Goal: Transaction & Acquisition: Obtain resource

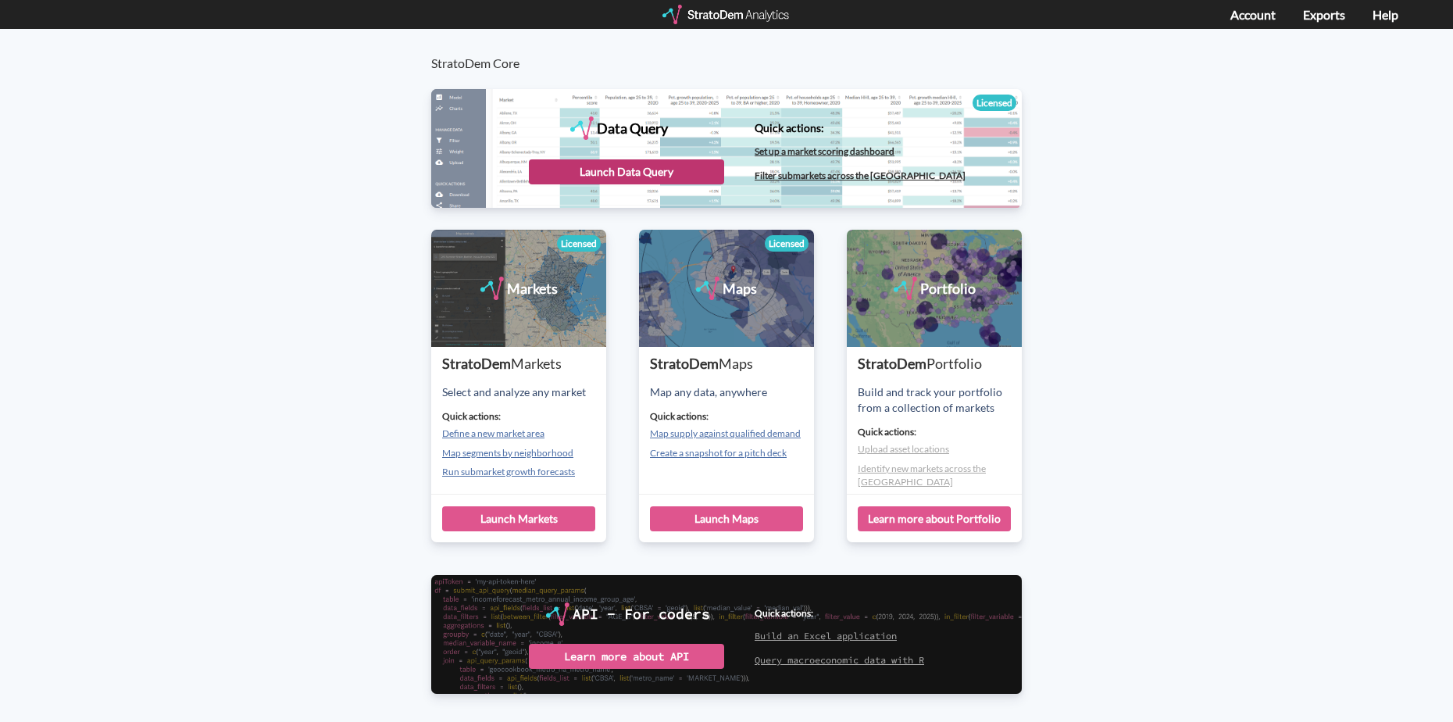
click at [641, 170] on div "Launch Data Query" at bounding box center [626, 171] width 195 height 25
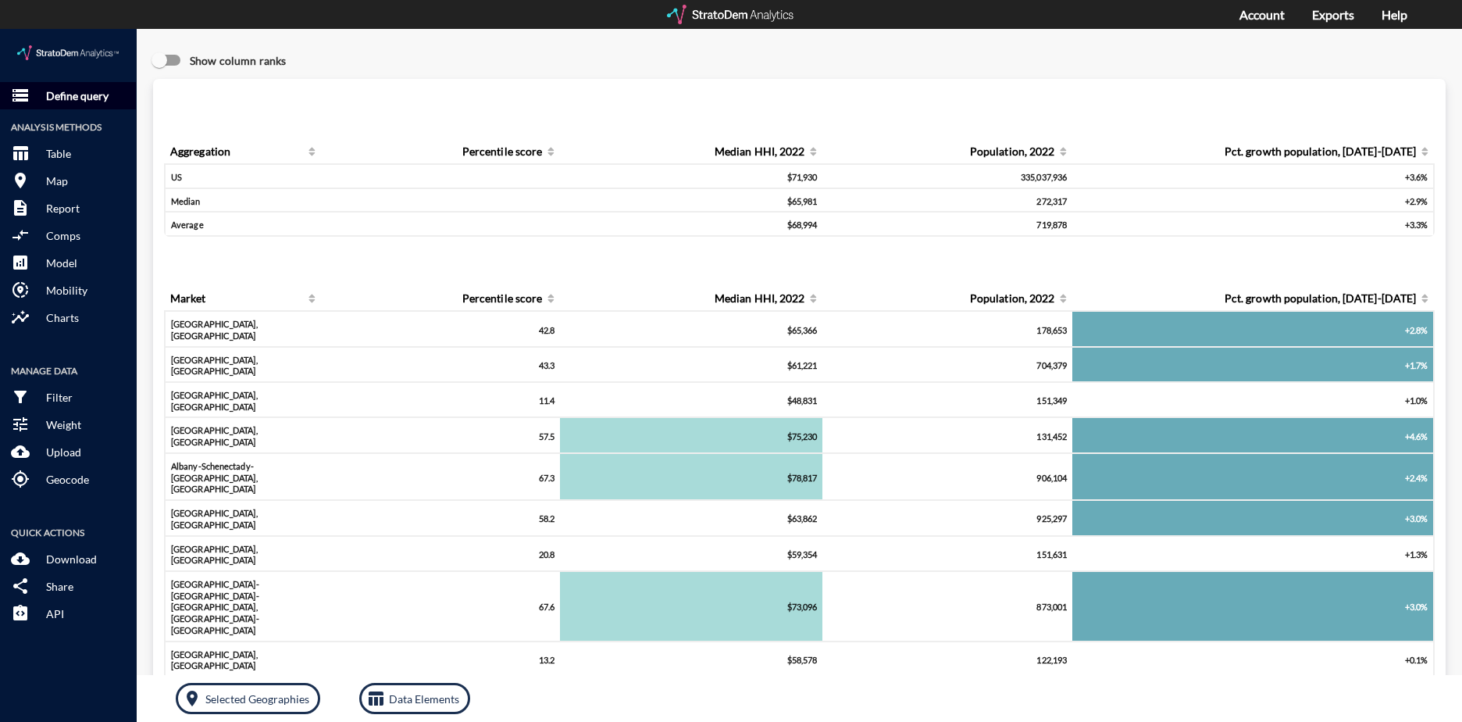
click p "Define query"
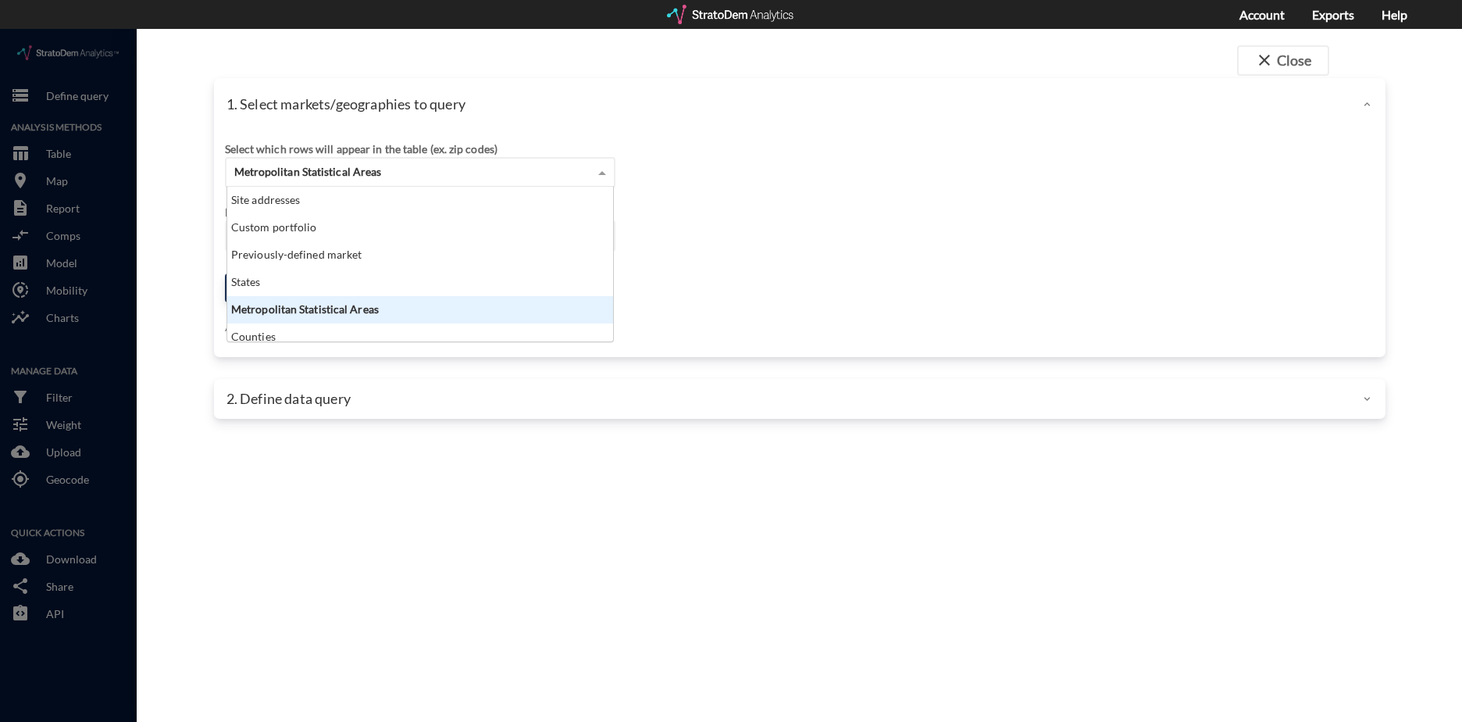
click span "Metropolitan Statistical Areas"
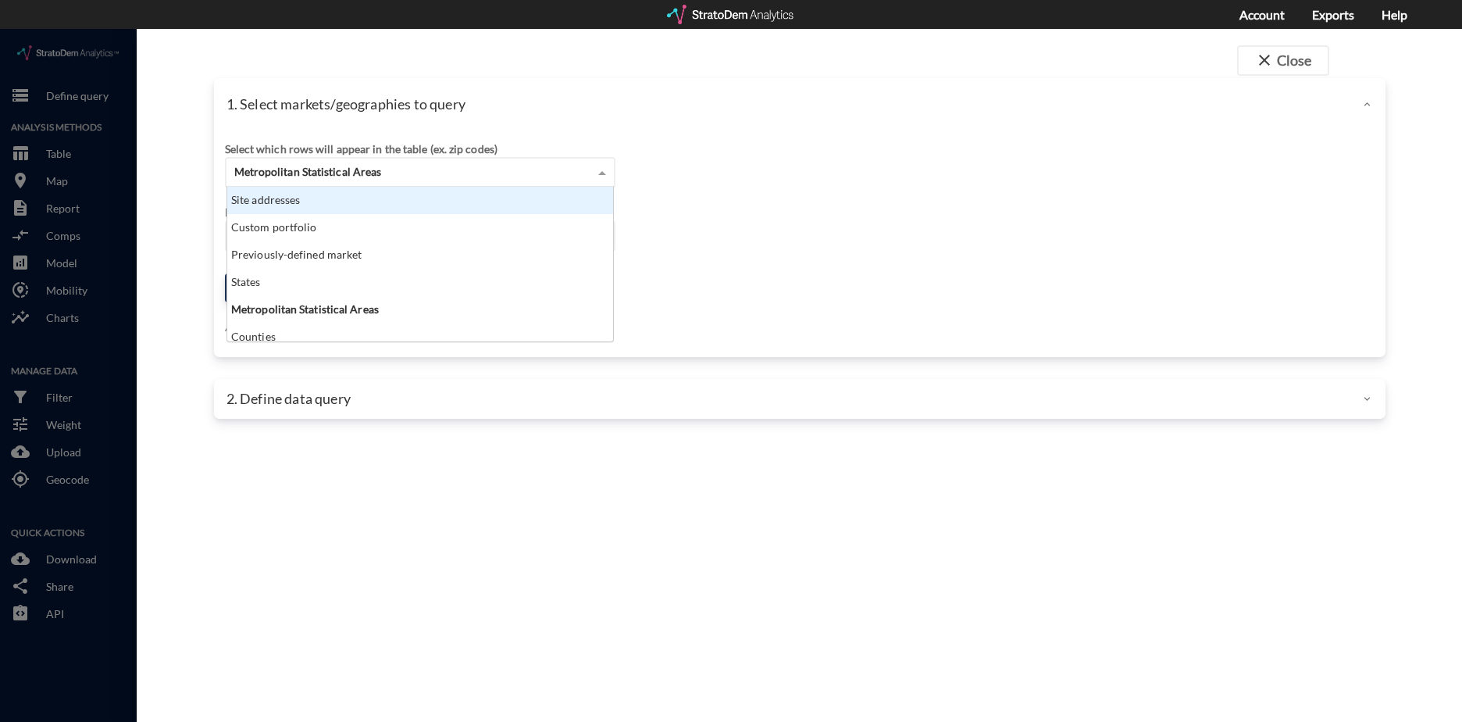
click div "Site addresses"
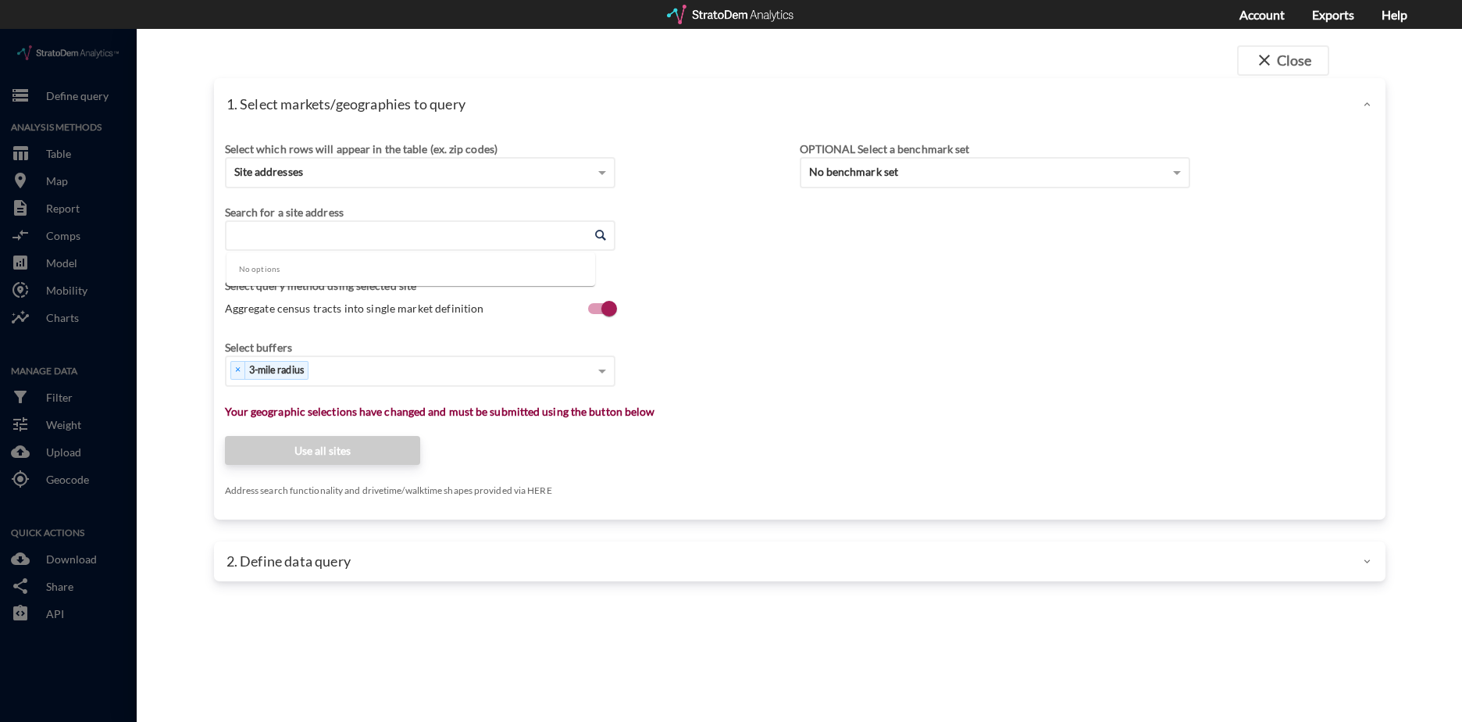
click input "Enter an address"
paste input "1450 Lancaster Ave, Paoli, PA 19301"
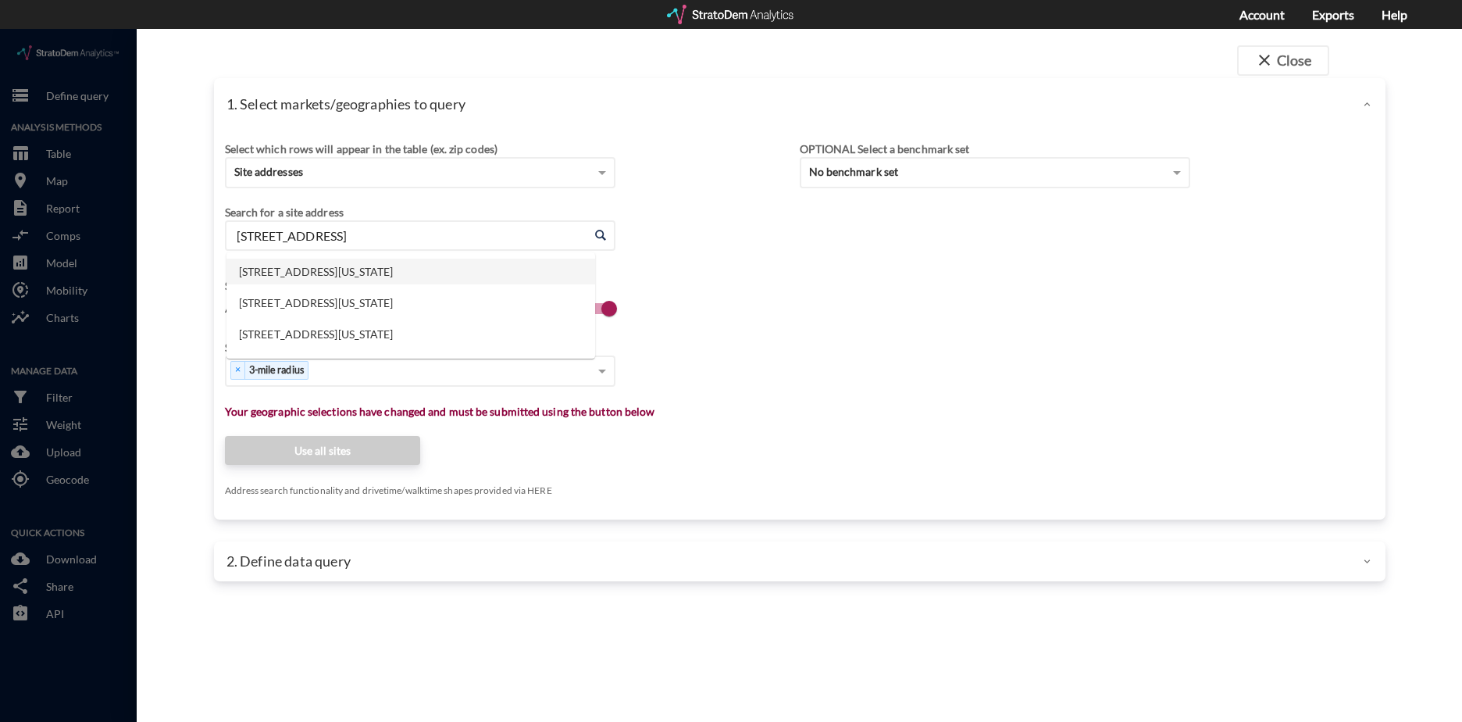
click li "1450 Lancaster Ave, Paoli, Pennsylvania"
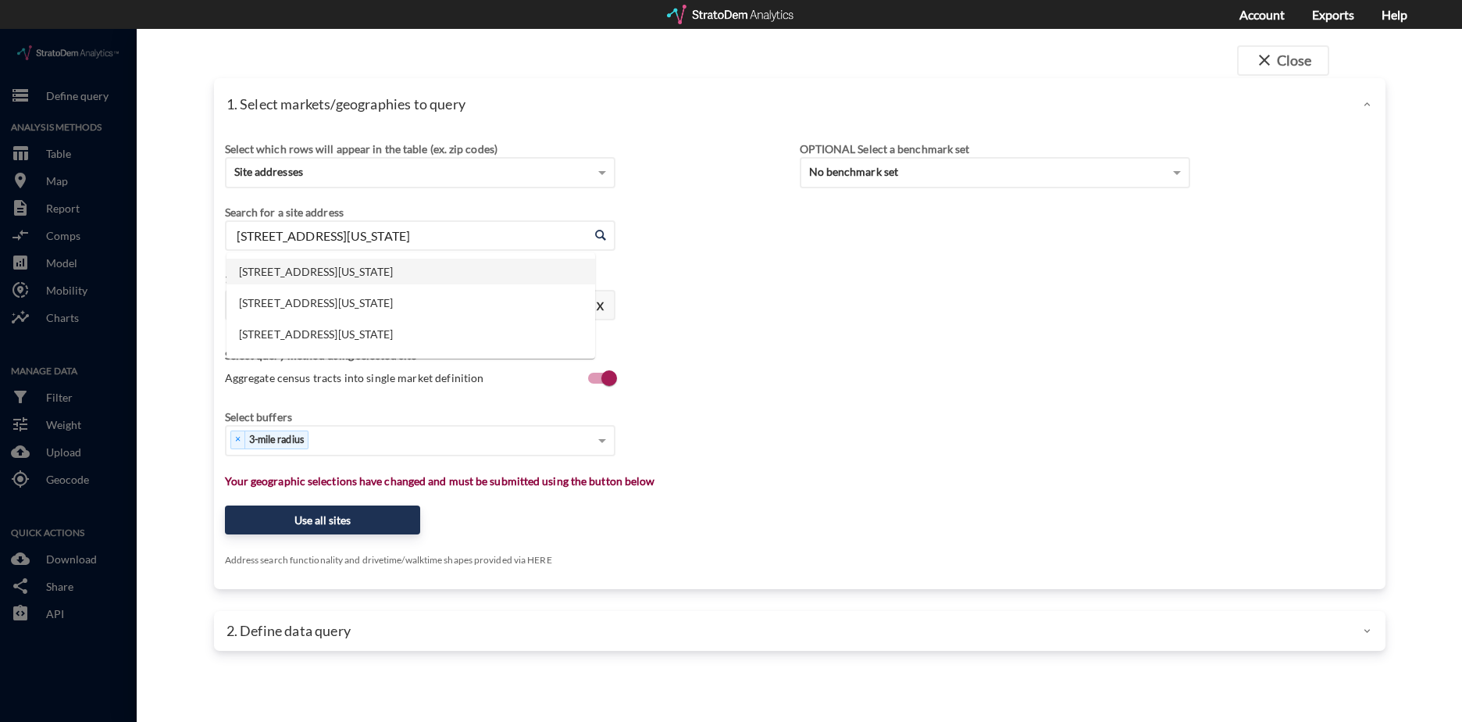
drag, startPoint x: 473, startPoint y: 208, endPoint x: 177, endPoint y: 193, distance: 297.2
click div "close Close 1. Select markets/geographies to query Select which rows will appea…"
type input "1450 Lancaster Ave, Paoli, Pennsylvania"
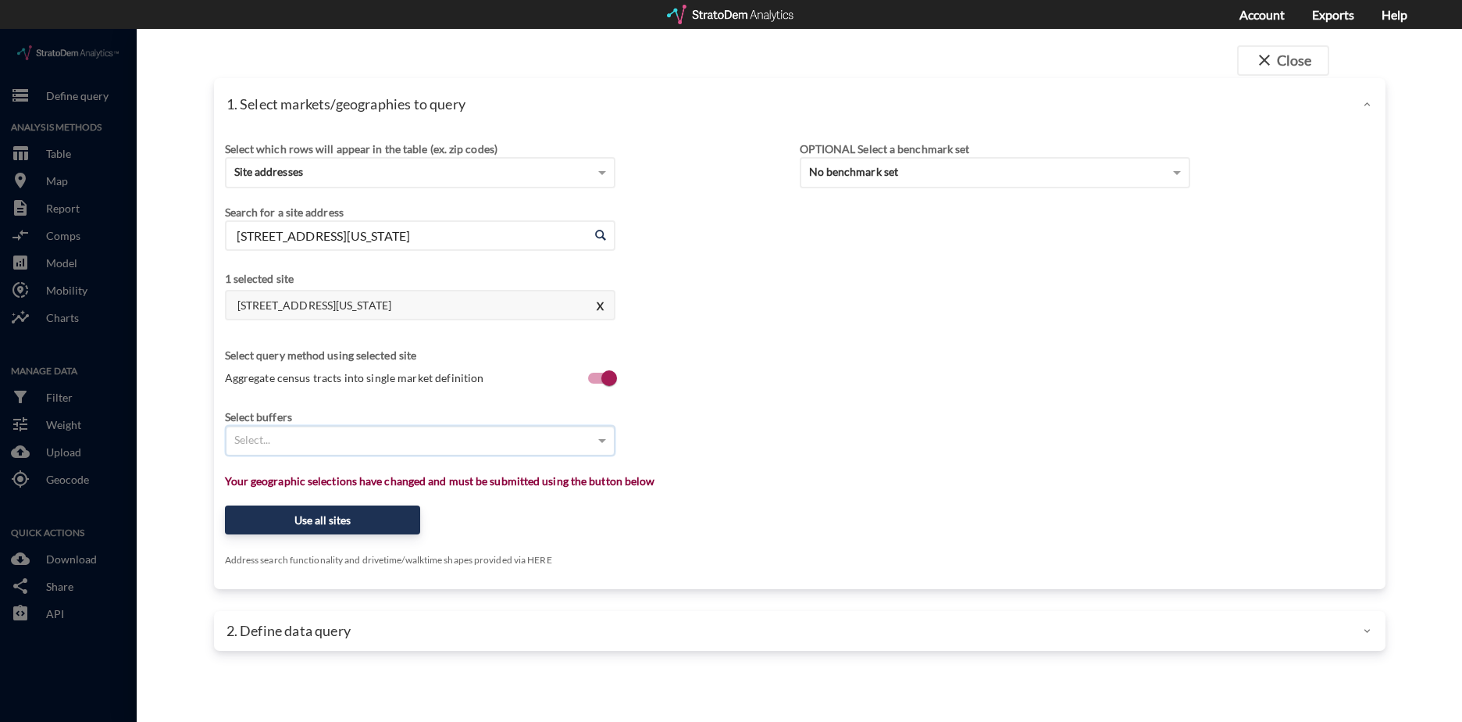
type input "8"
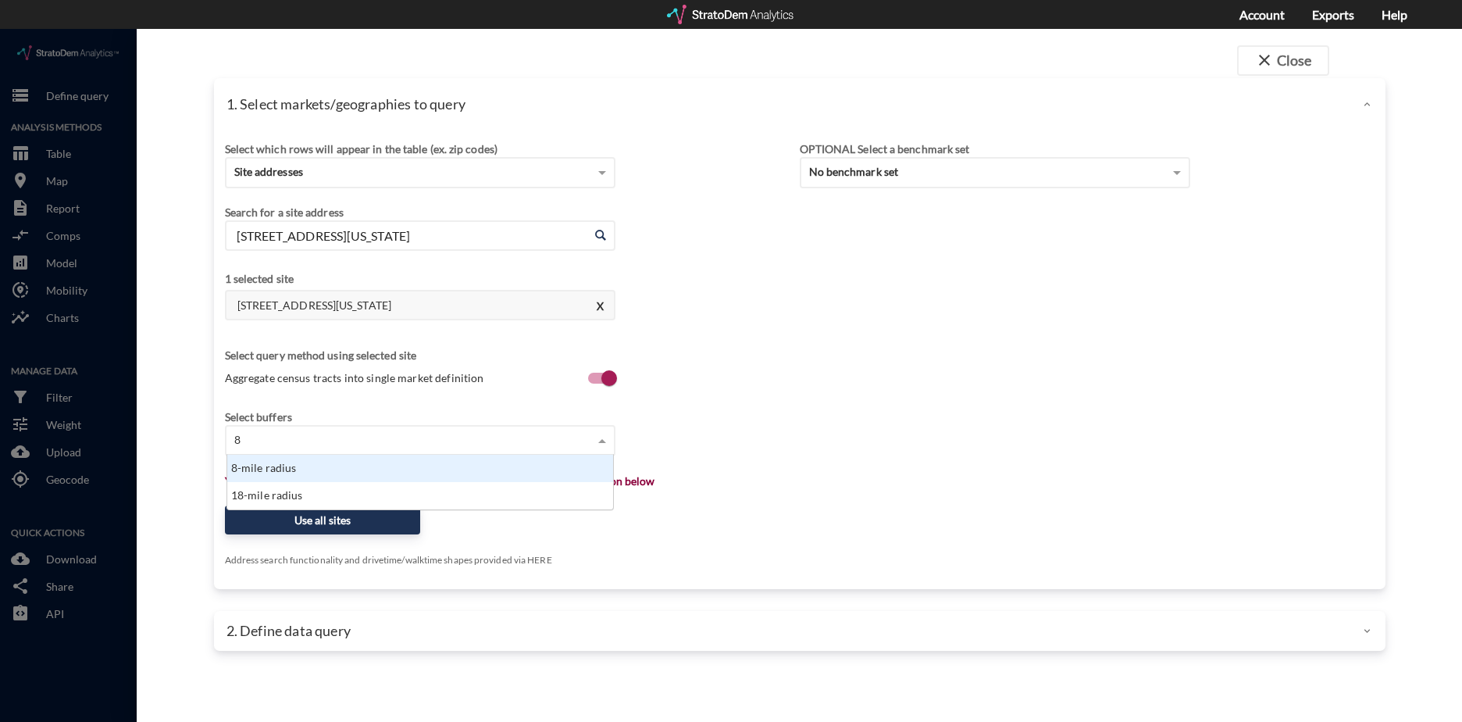
scroll to position [43, 377]
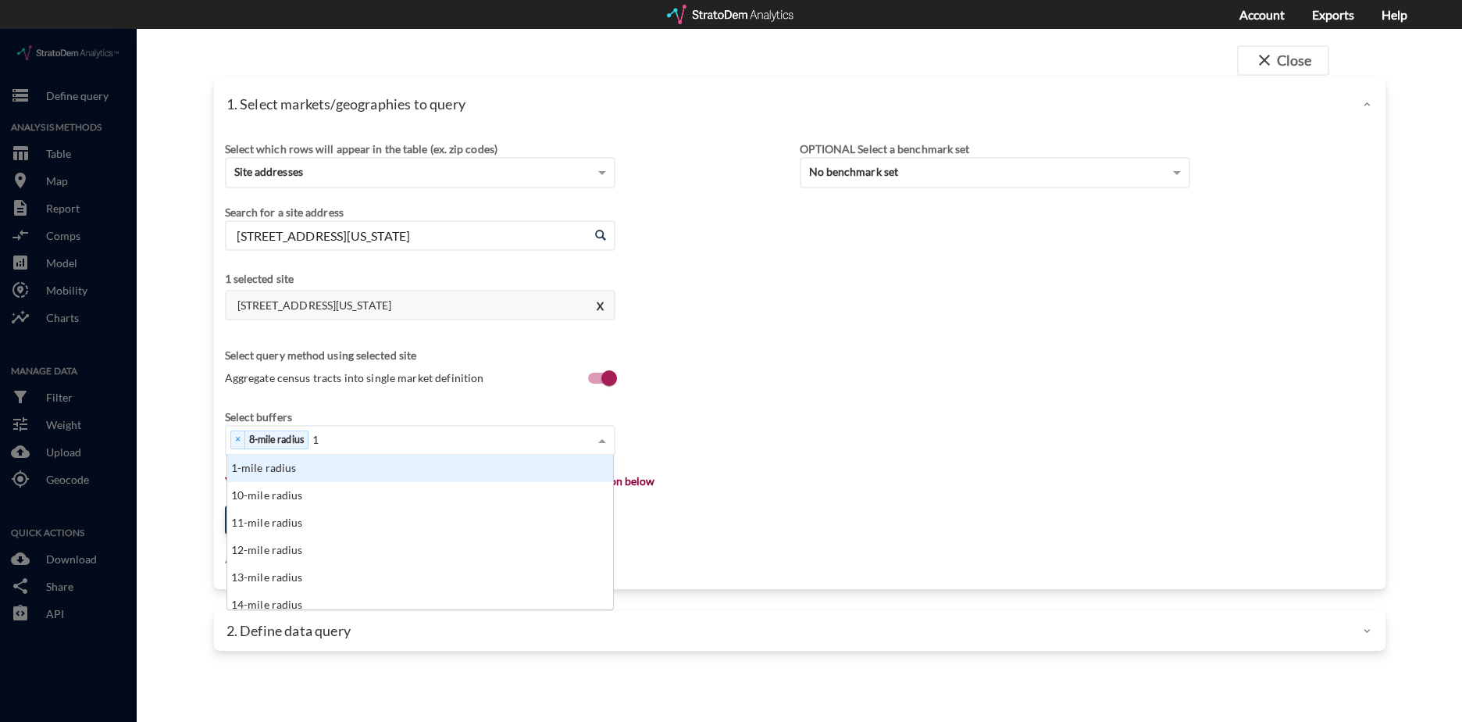
type input "10"
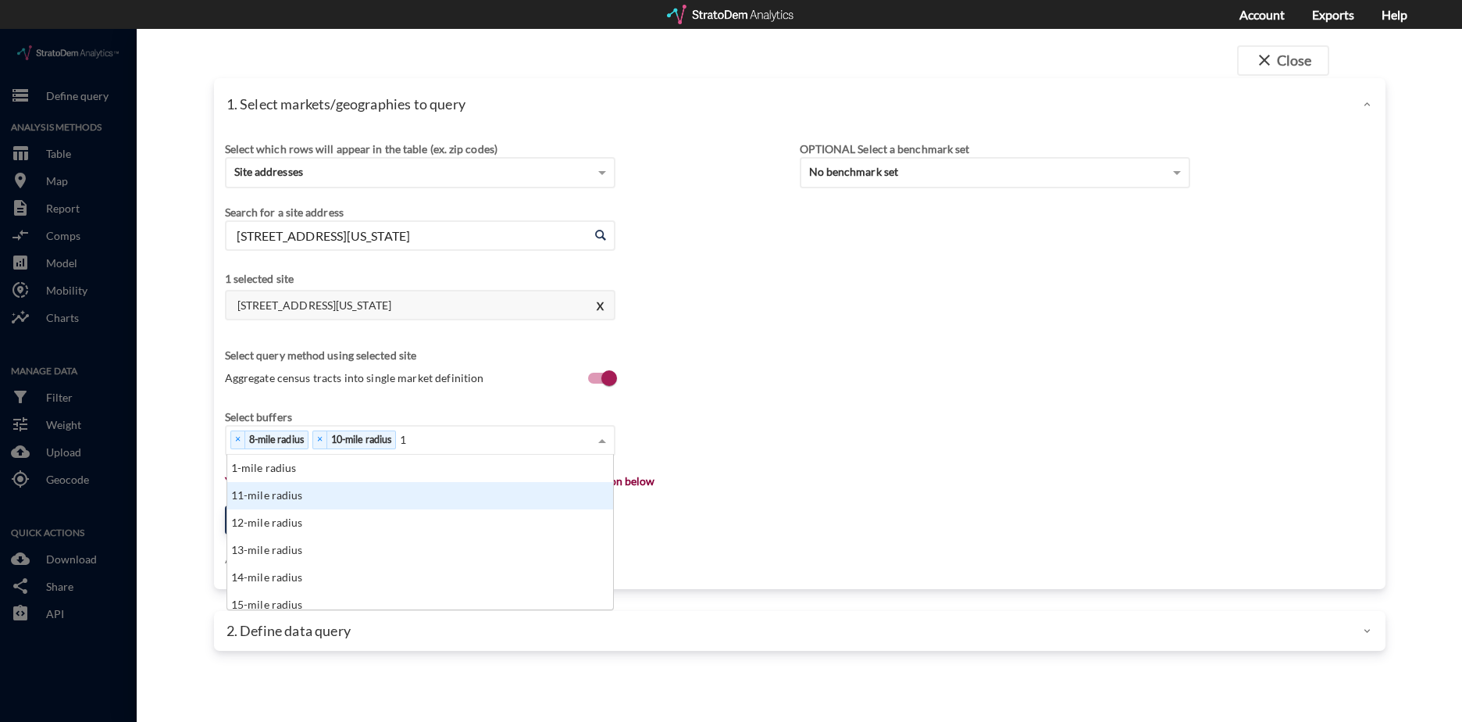
scroll to position [12, 10]
type input "16"
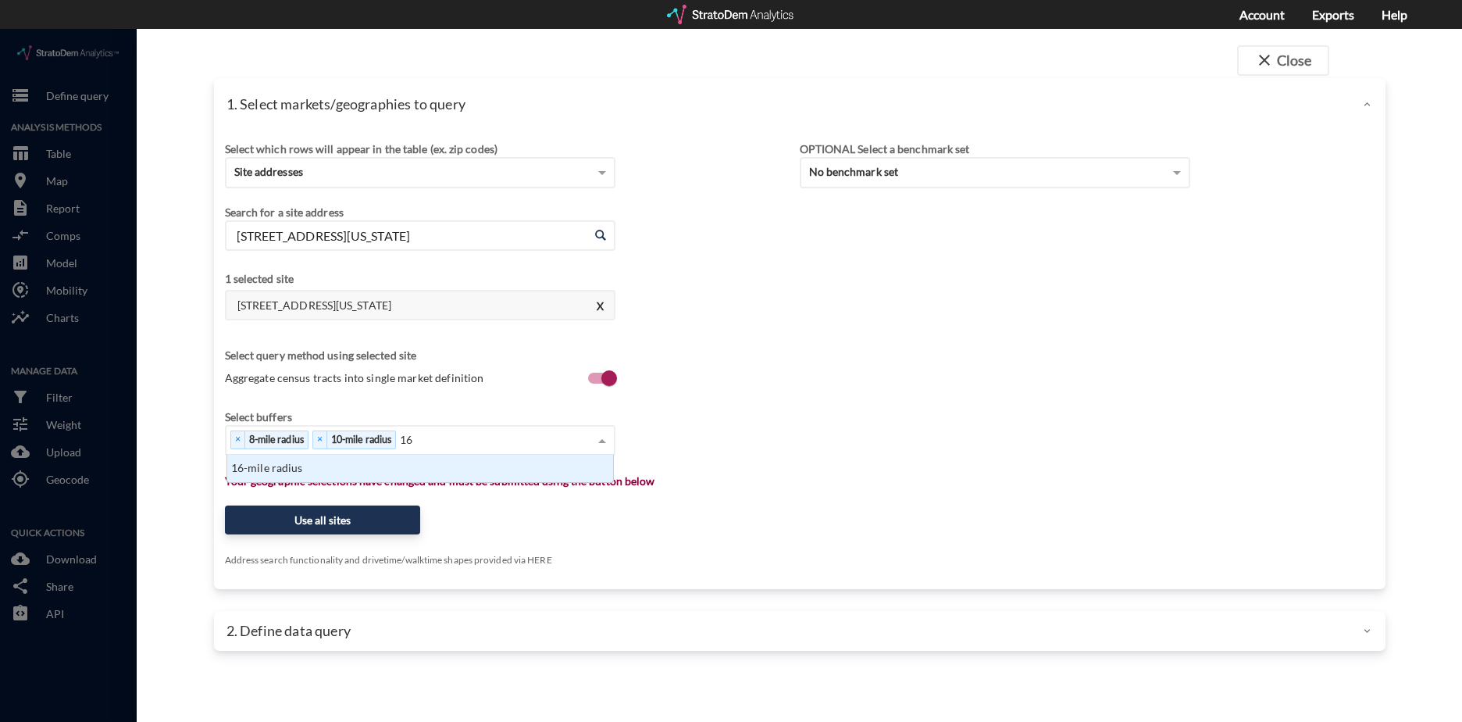
scroll to position [16, 377]
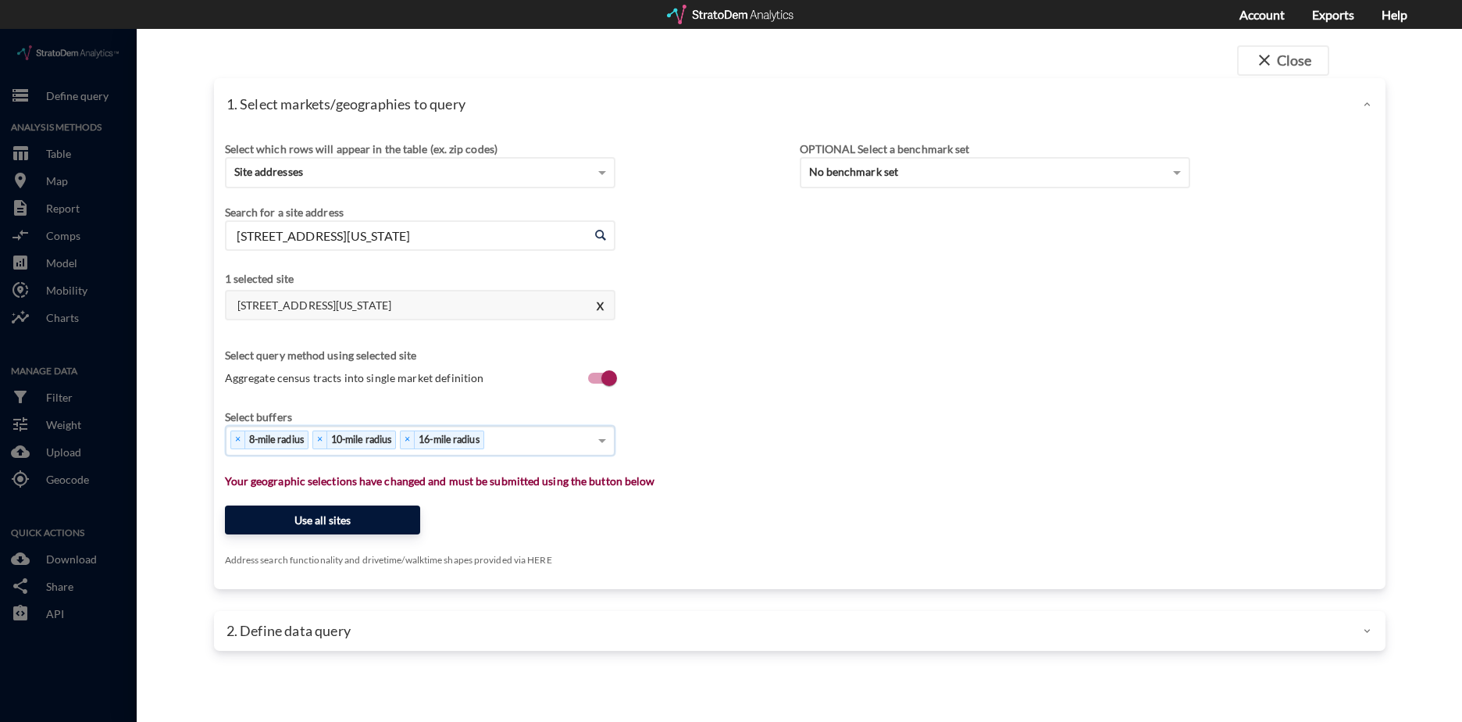
click button "Use all sites"
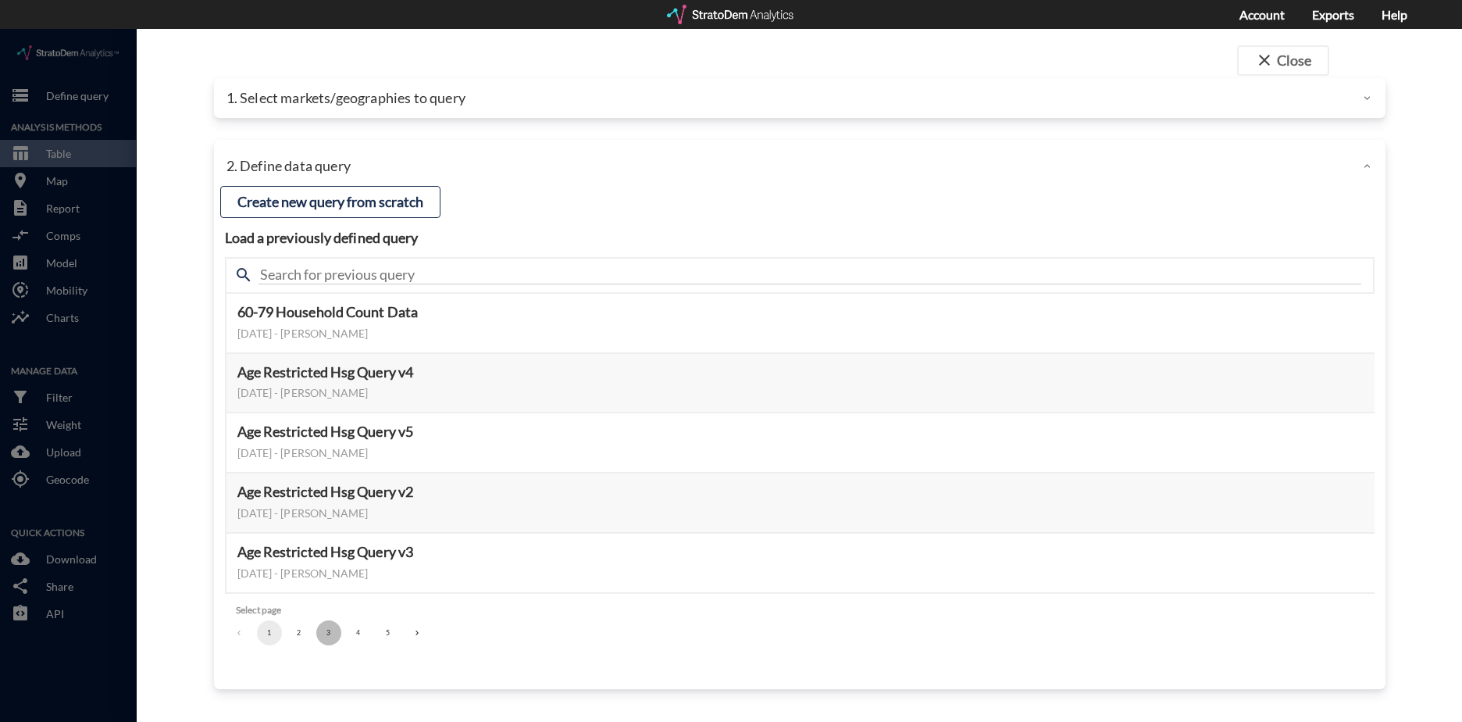
click button "3"
click button "Select this query"
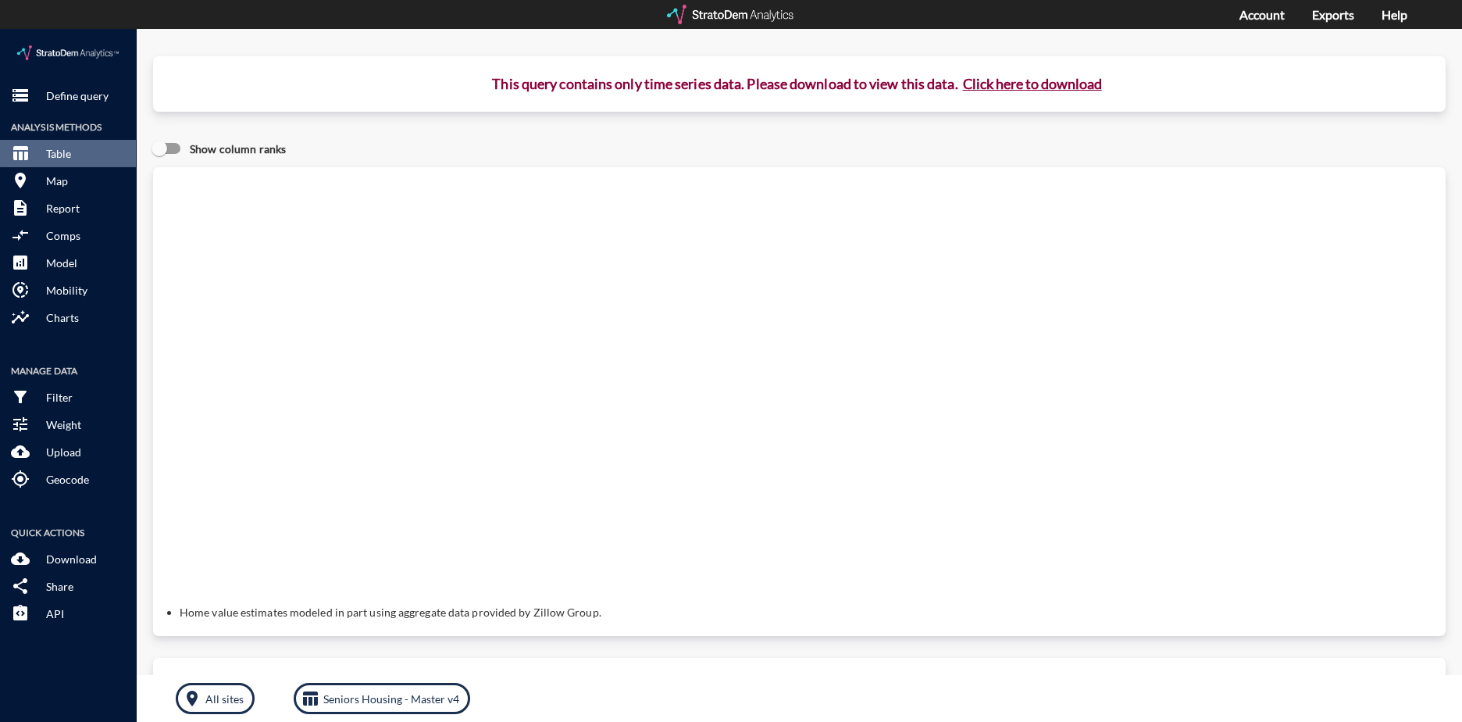
click button "Click here to download"
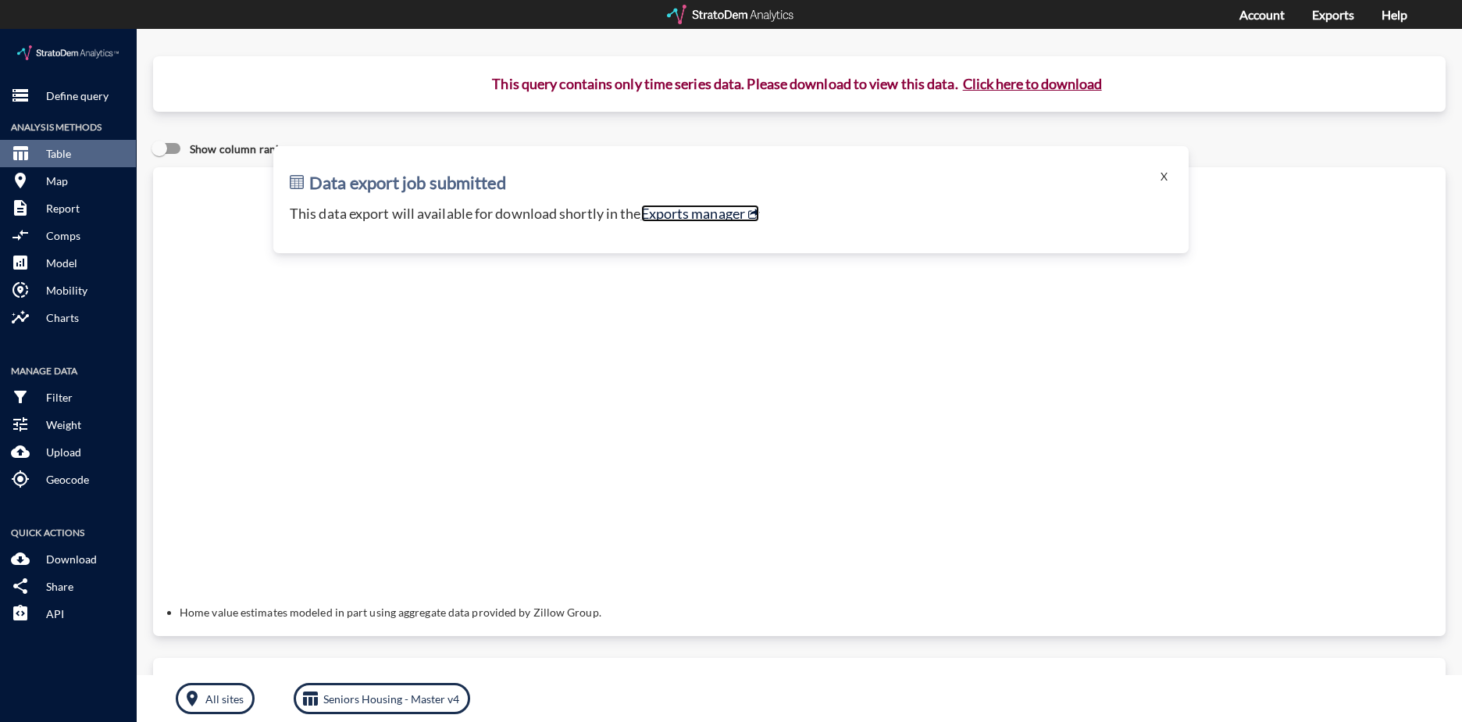
click link "Exports manager"
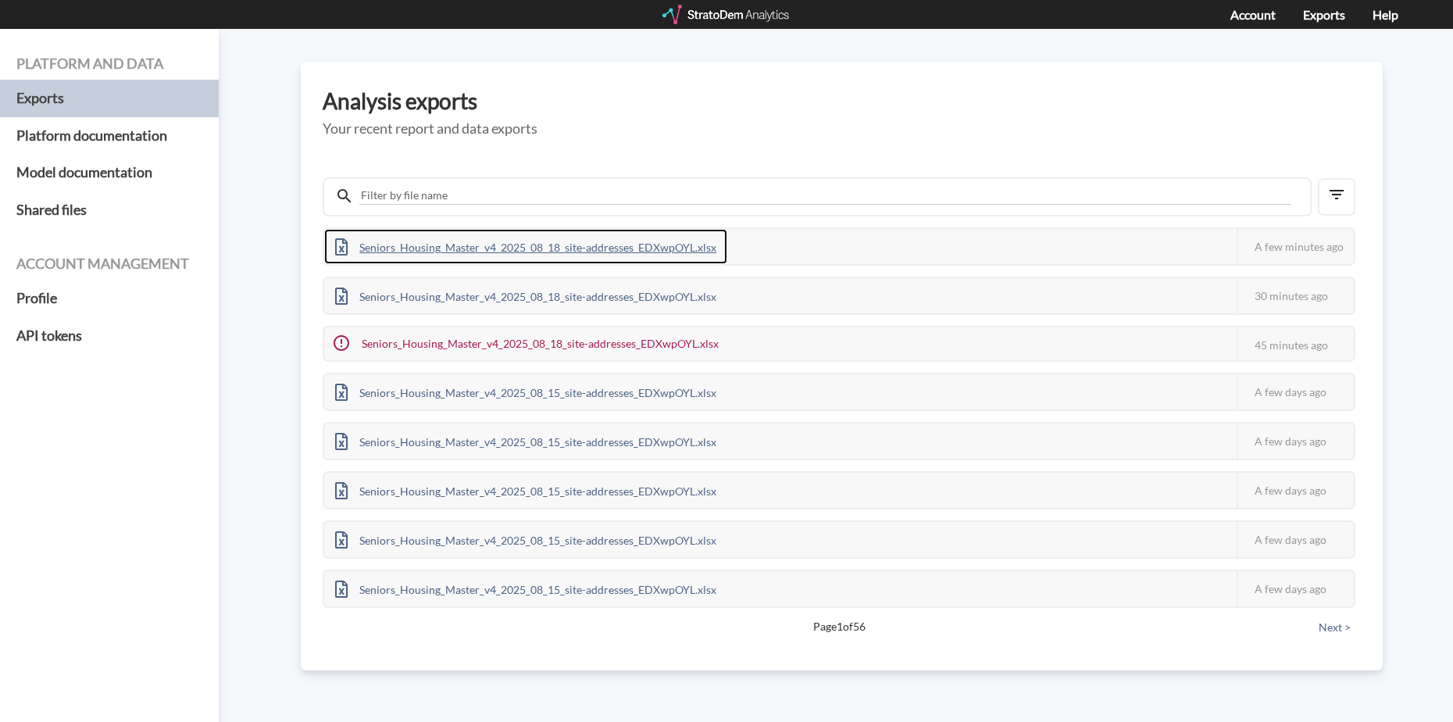
click at [684, 245] on div "Seniors_Housing_Master_v4_2025_08_18_site-addresses_EDXwpOYL.xlsx" at bounding box center [525, 246] width 403 height 35
